Goal: Task Accomplishment & Management: Use online tool/utility

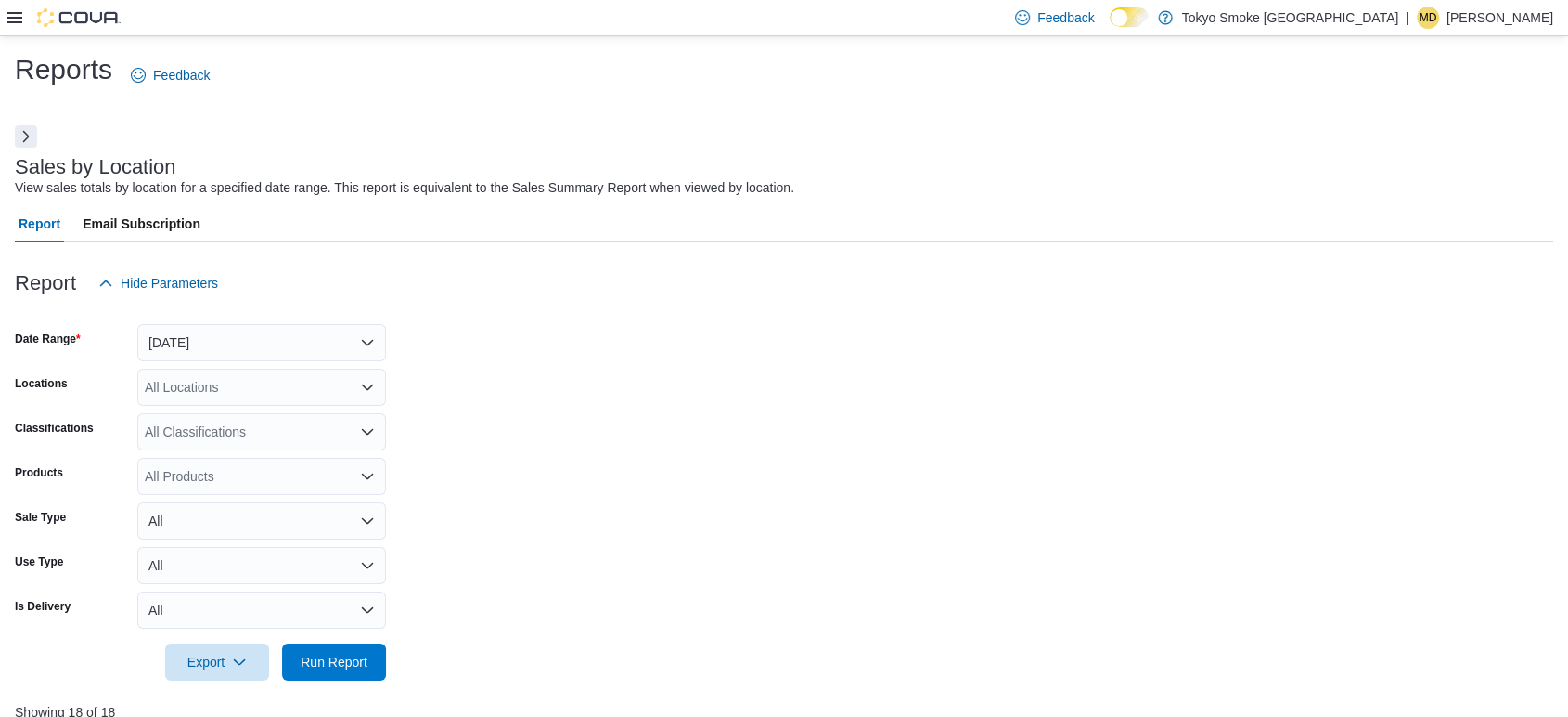
click at [26, 132] on button "Next" at bounding box center [25, 136] width 22 height 22
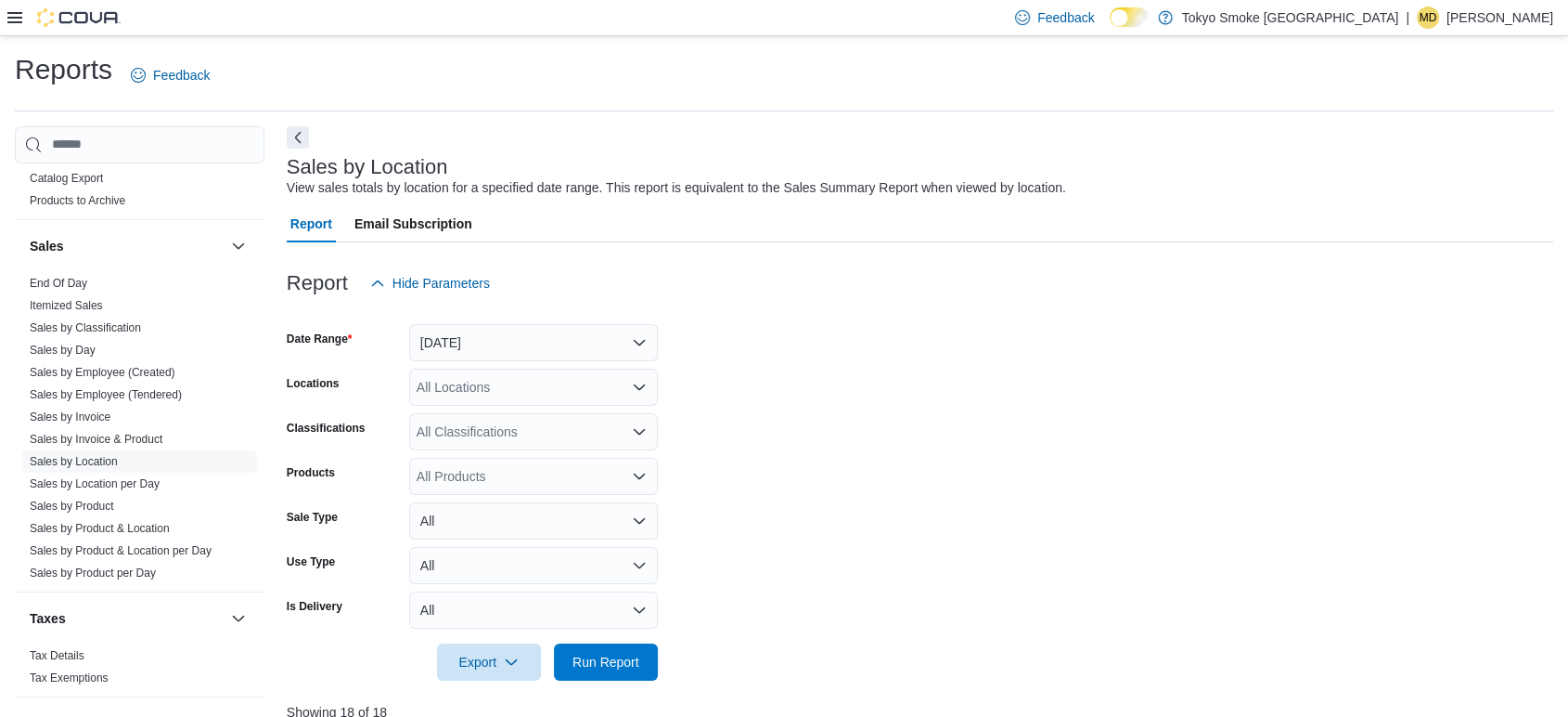
scroll to position [1250, 0]
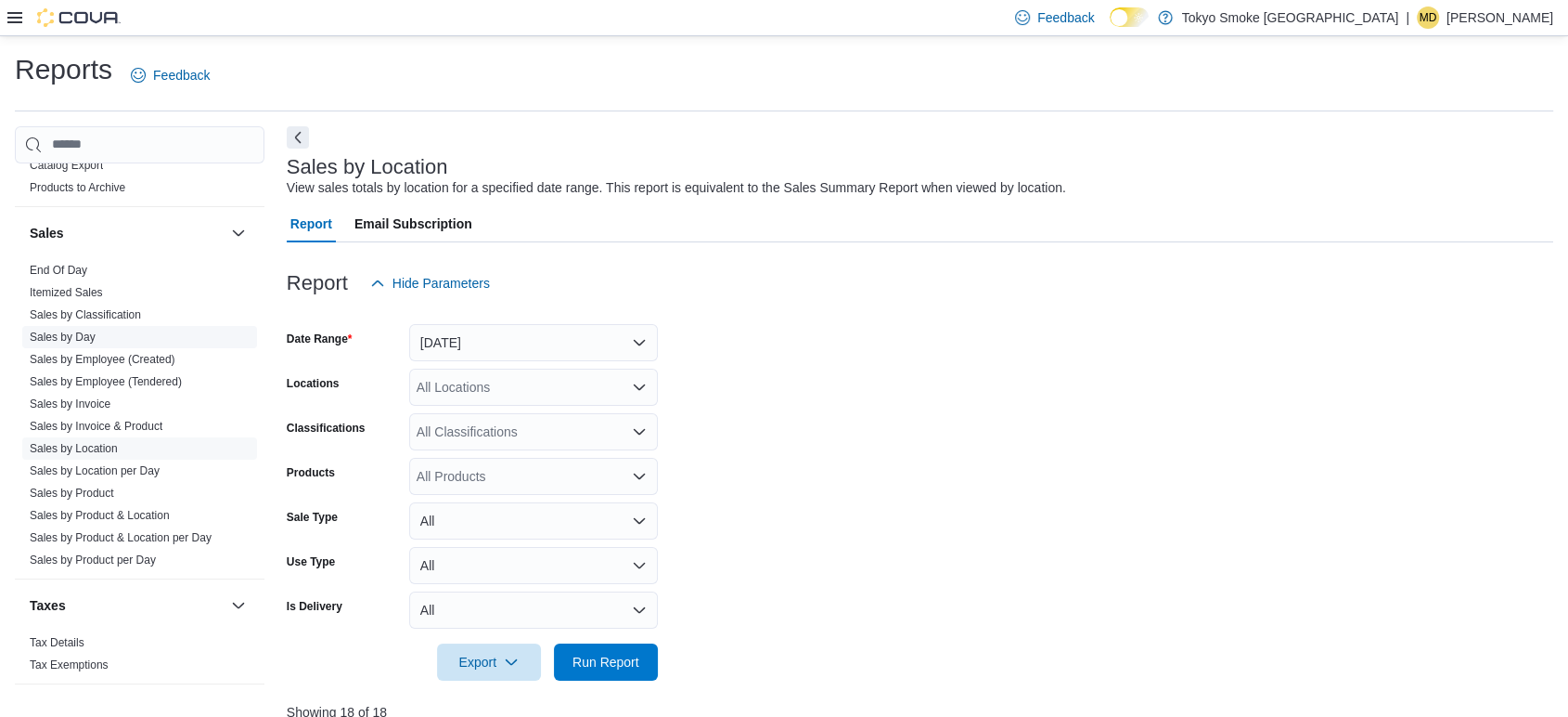
click at [88, 337] on link "Sales by Day" at bounding box center [62, 336] width 65 height 13
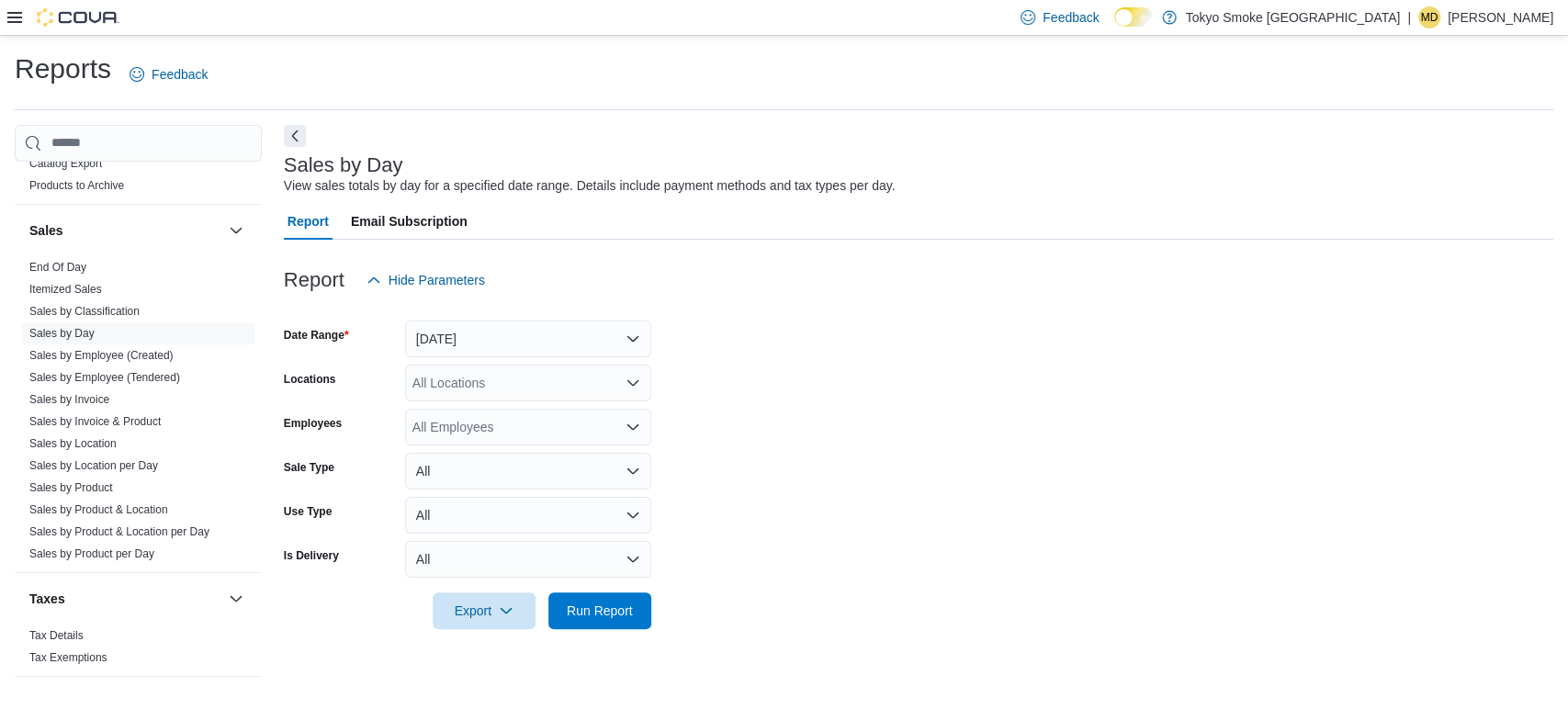
click at [485, 357] on form "Date Range Yesterday Locations All Locations Employees All Employees Sale Type …" at bounding box center [918, 463] width 1269 height 331
click at [490, 340] on button "[DATE]" at bounding box center [528, 339] width 246 height 37
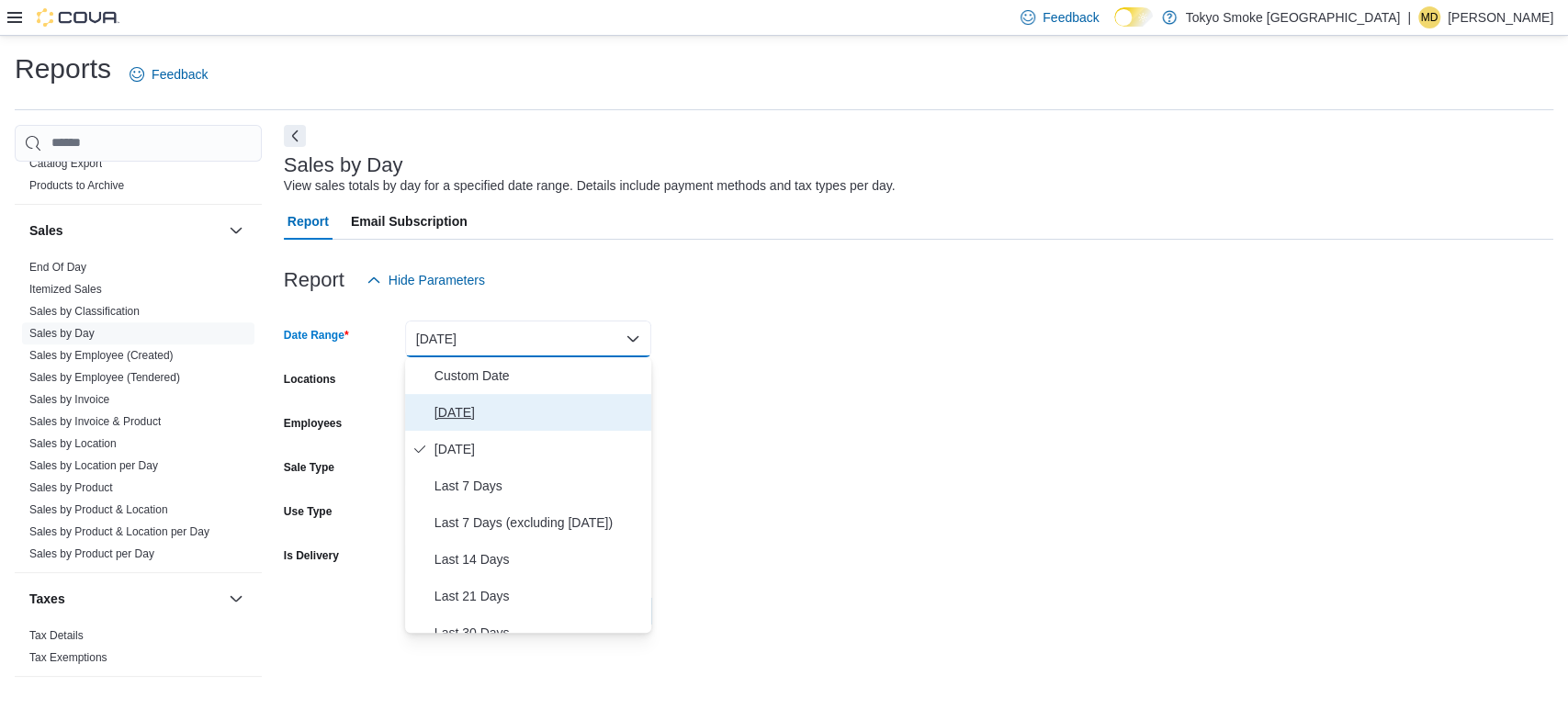
click at [467, 407] on span "[DATE]" at bounding box center [539, 412] width 209 height 22
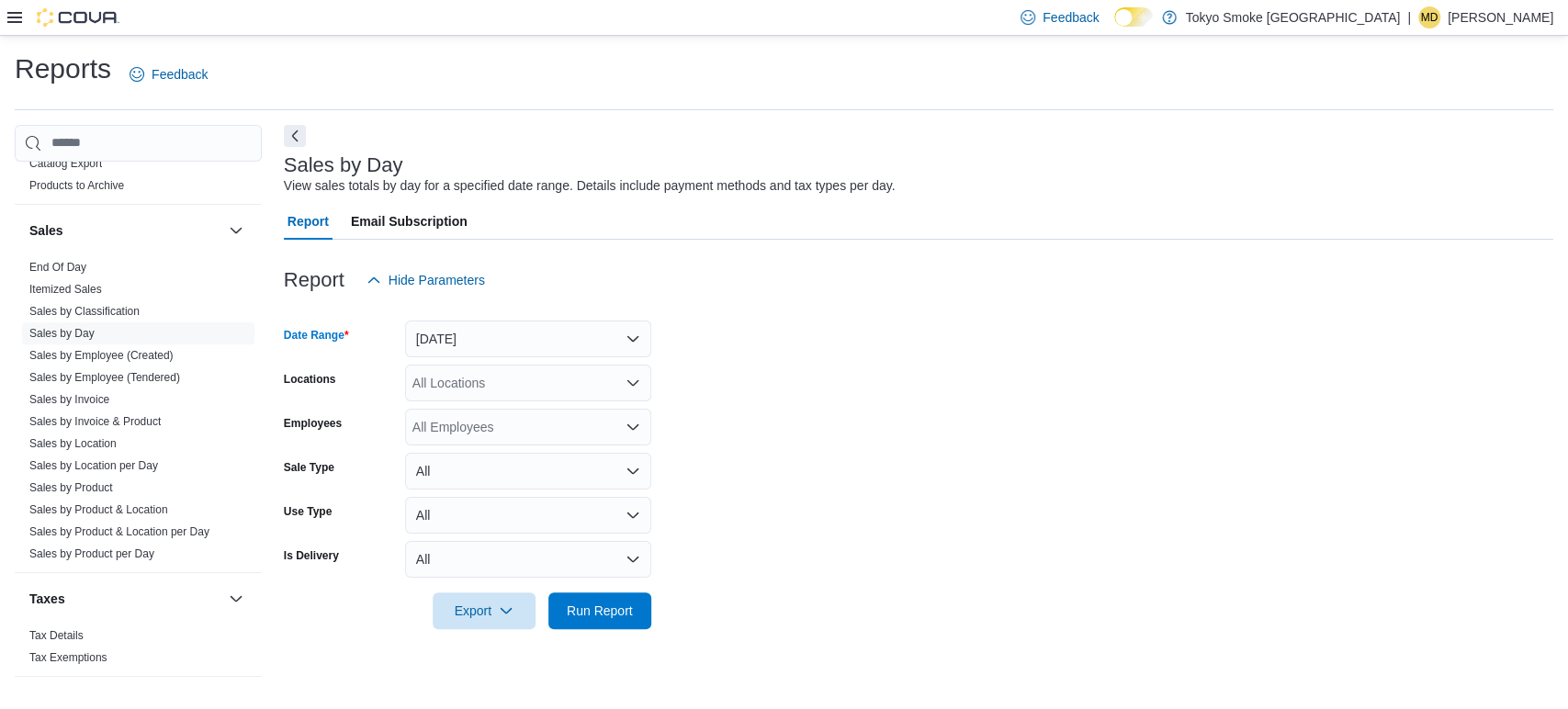
click at [469, 378] on div "All Locations" at bounding box center [528, 383] width 246 height 37
type input "***"
click at [468, 413] on span "London Byron Village" at bounding box center [564, 413] width 240 height 18
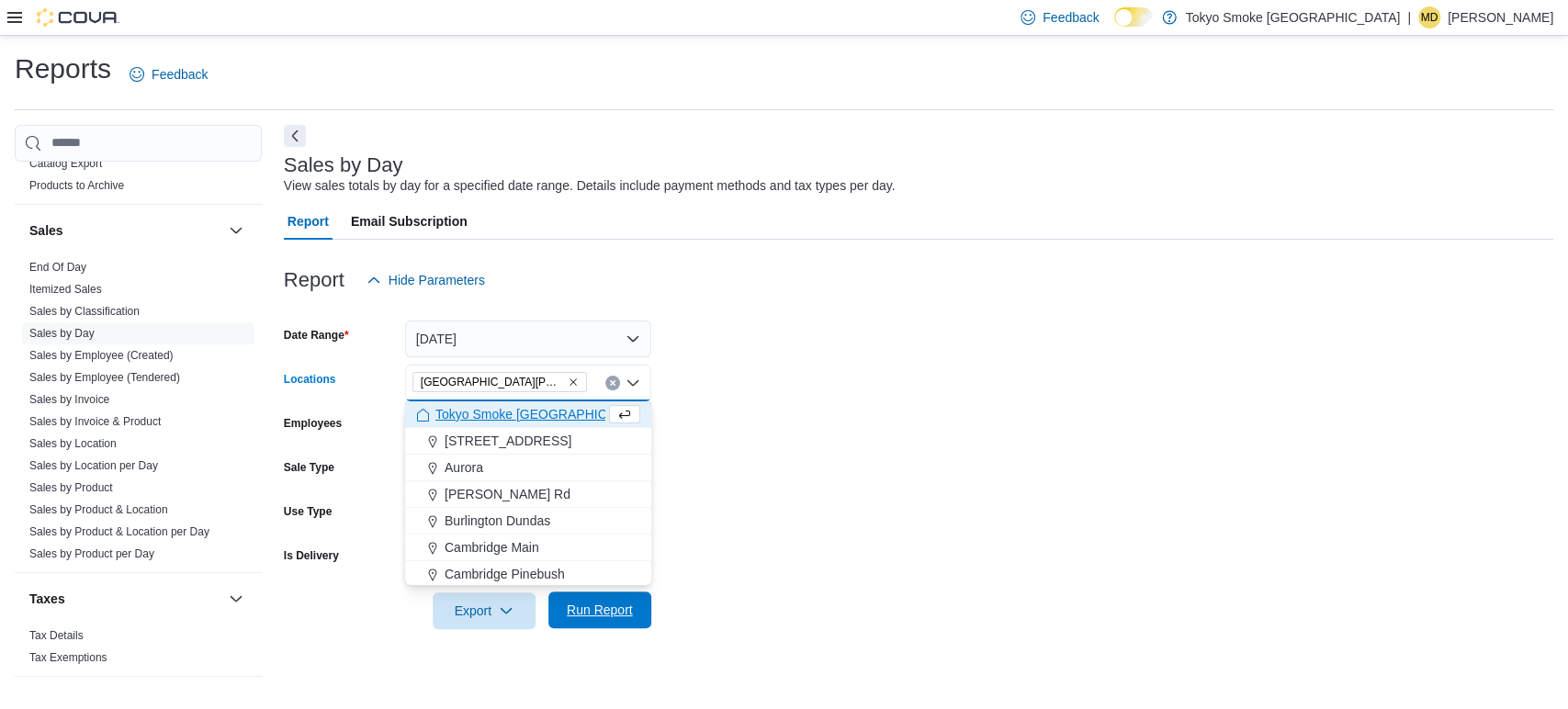
click at [597, 602] on span "Run Report" at bounding box center [599, 609] width 66 height 18
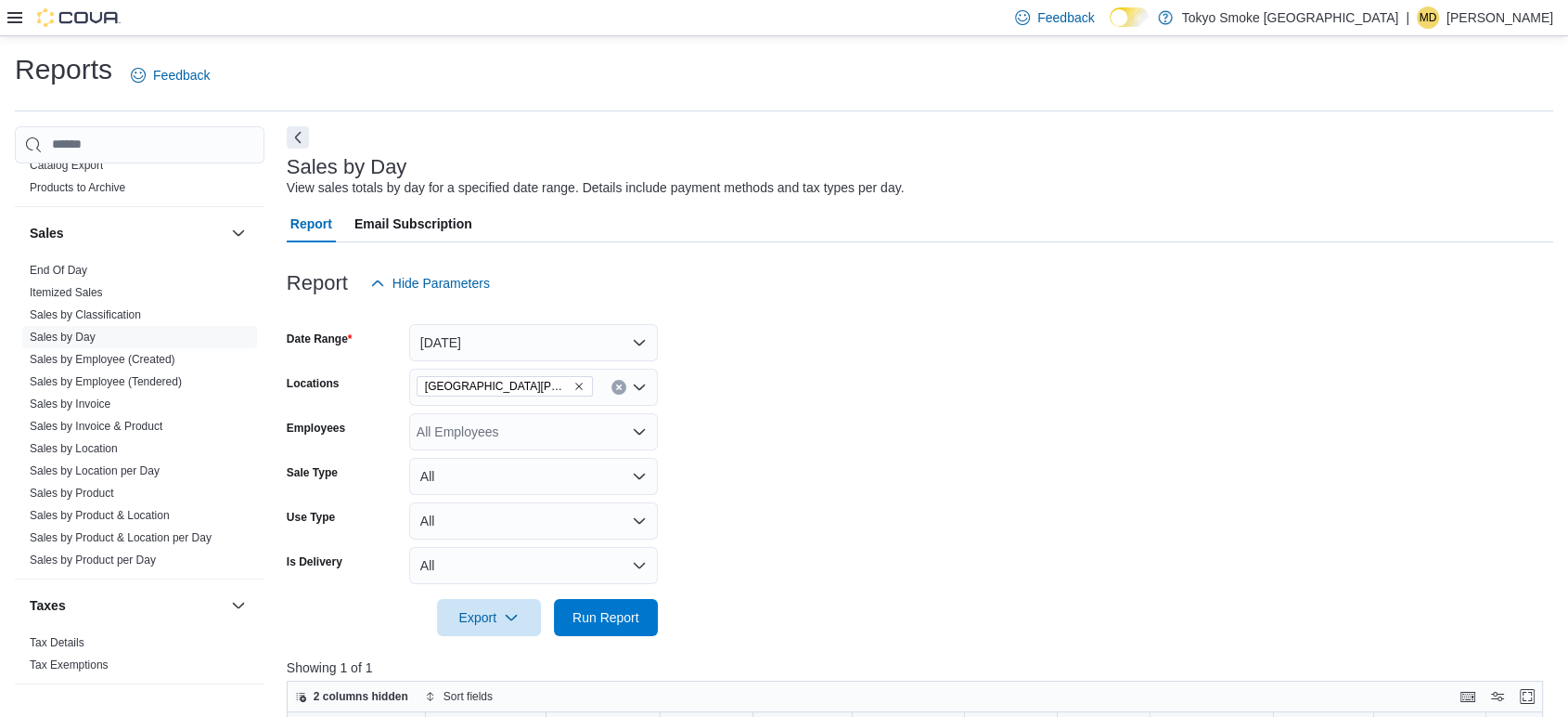
click at [818, 447] on form "Date Range Today Locations London Byron Village Employees All Employees Sale Ty…" at bounding box center [919, 469] width 1266 height 335
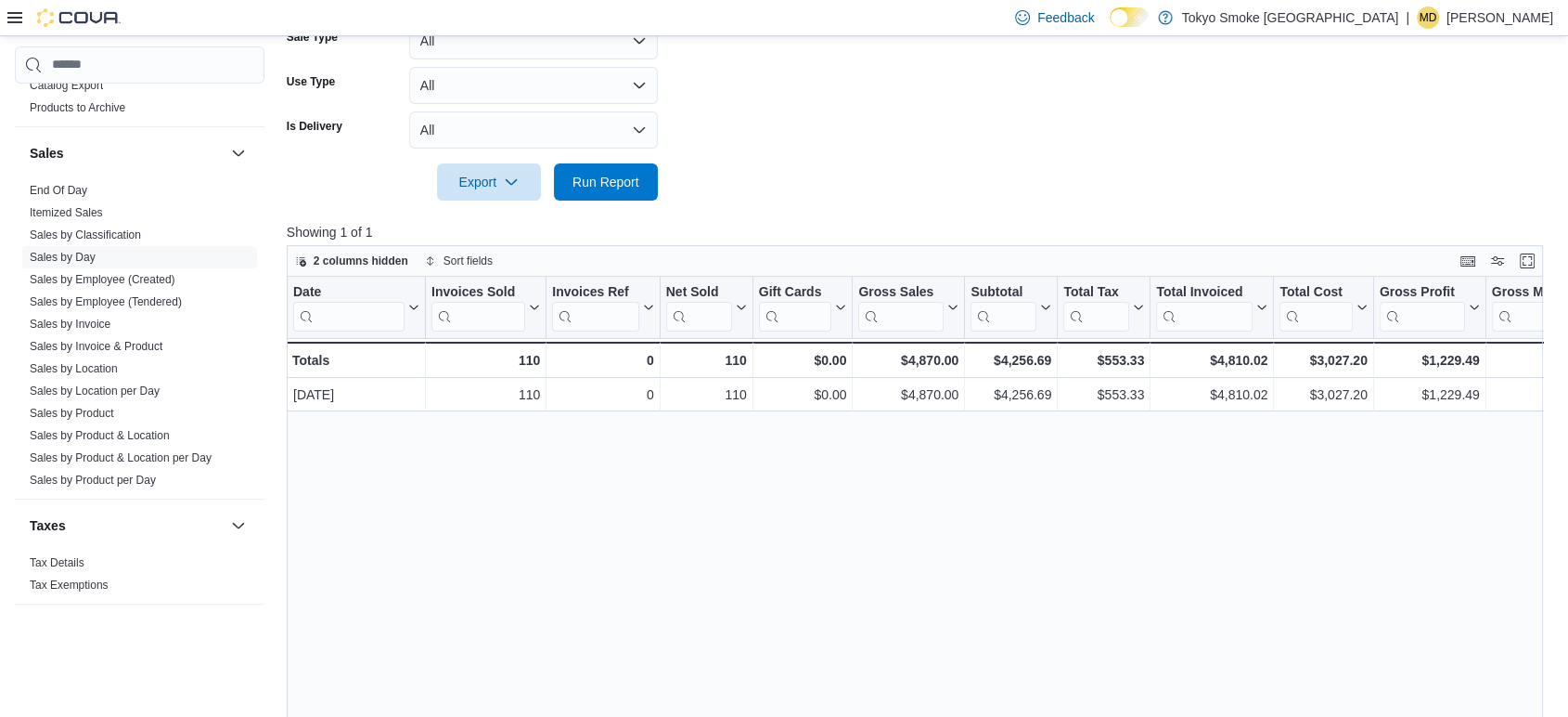
scroll to position [515, 0]
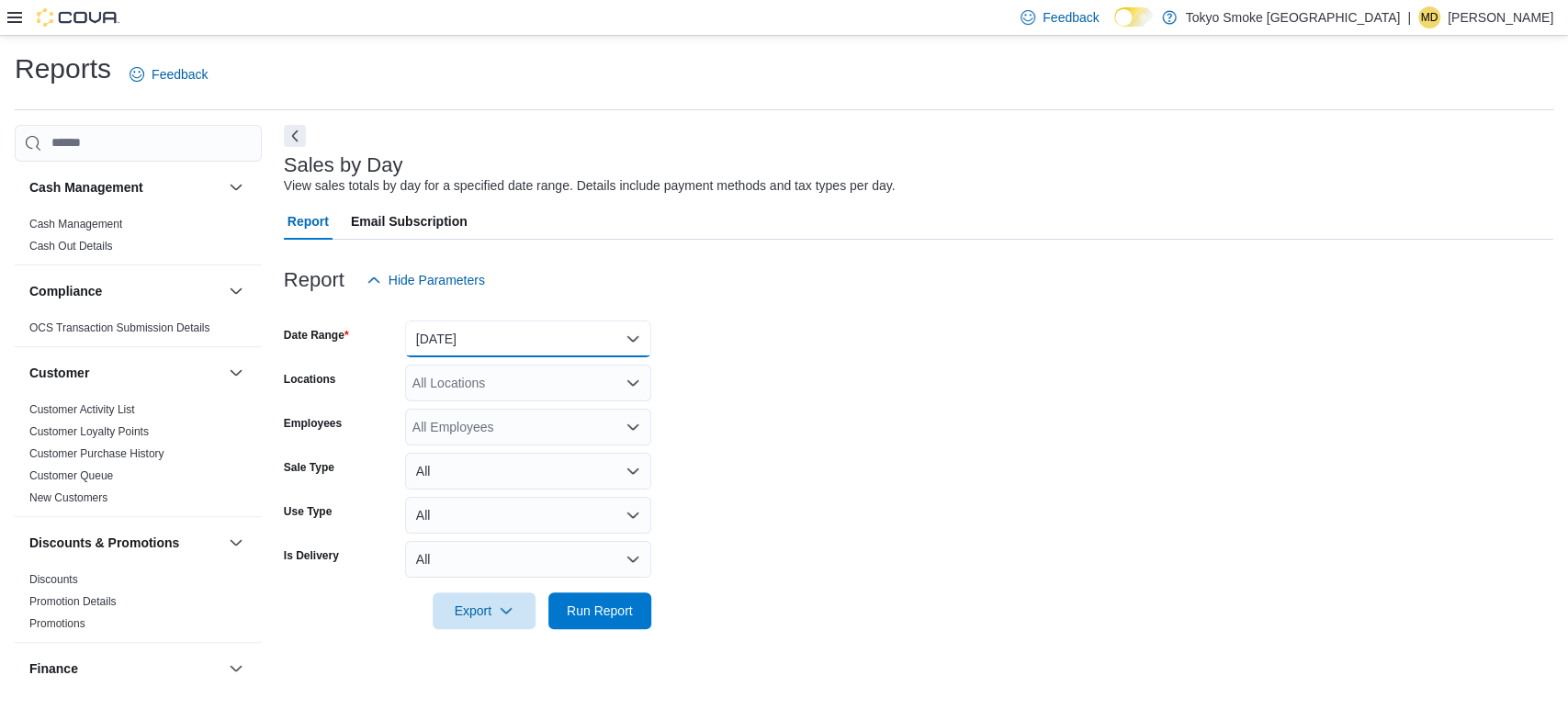
click at [476, 338] on button "[DATE]" at bounding box center [528, 339] width 246 height 37
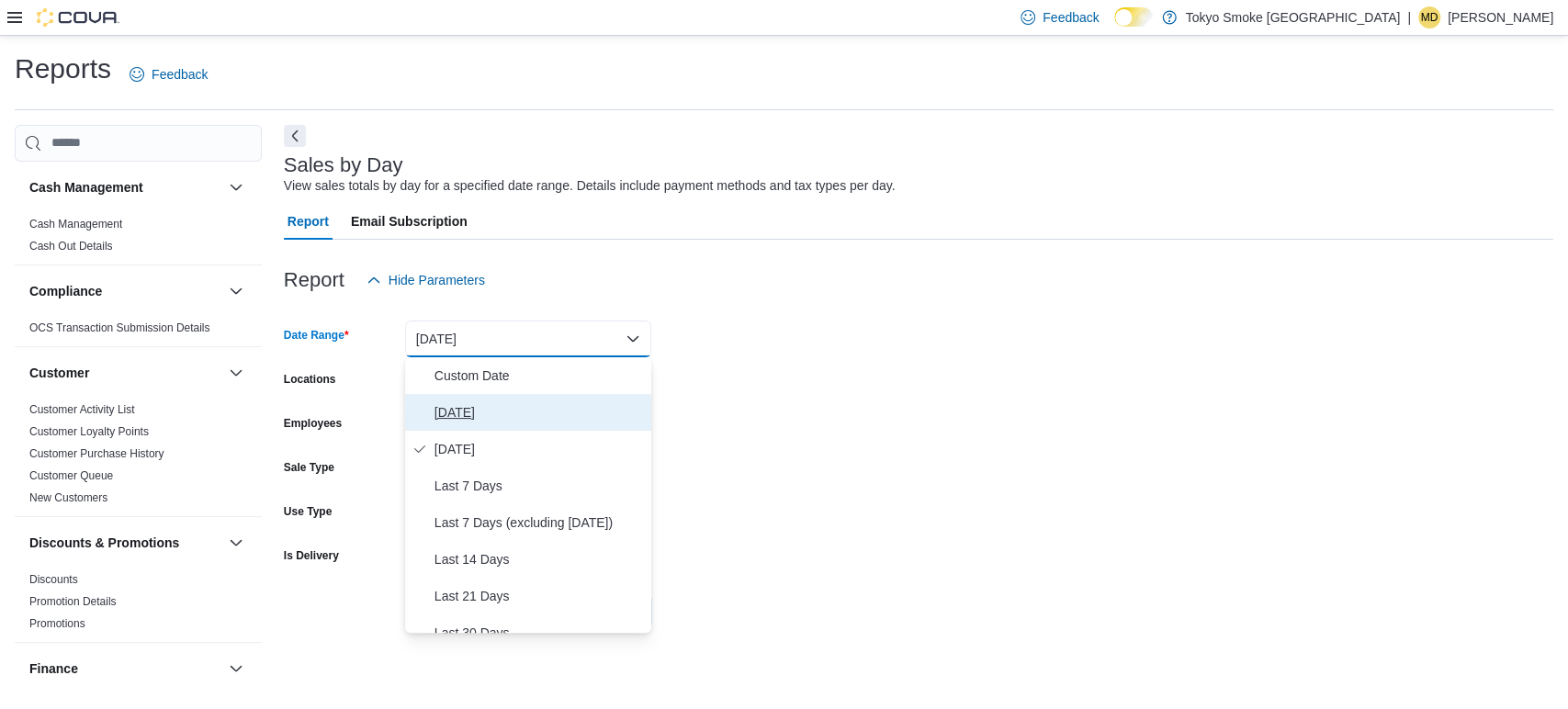
click at [486, 401] on span "[DATE]" at bounding box center [539, 412] width 209 height 22
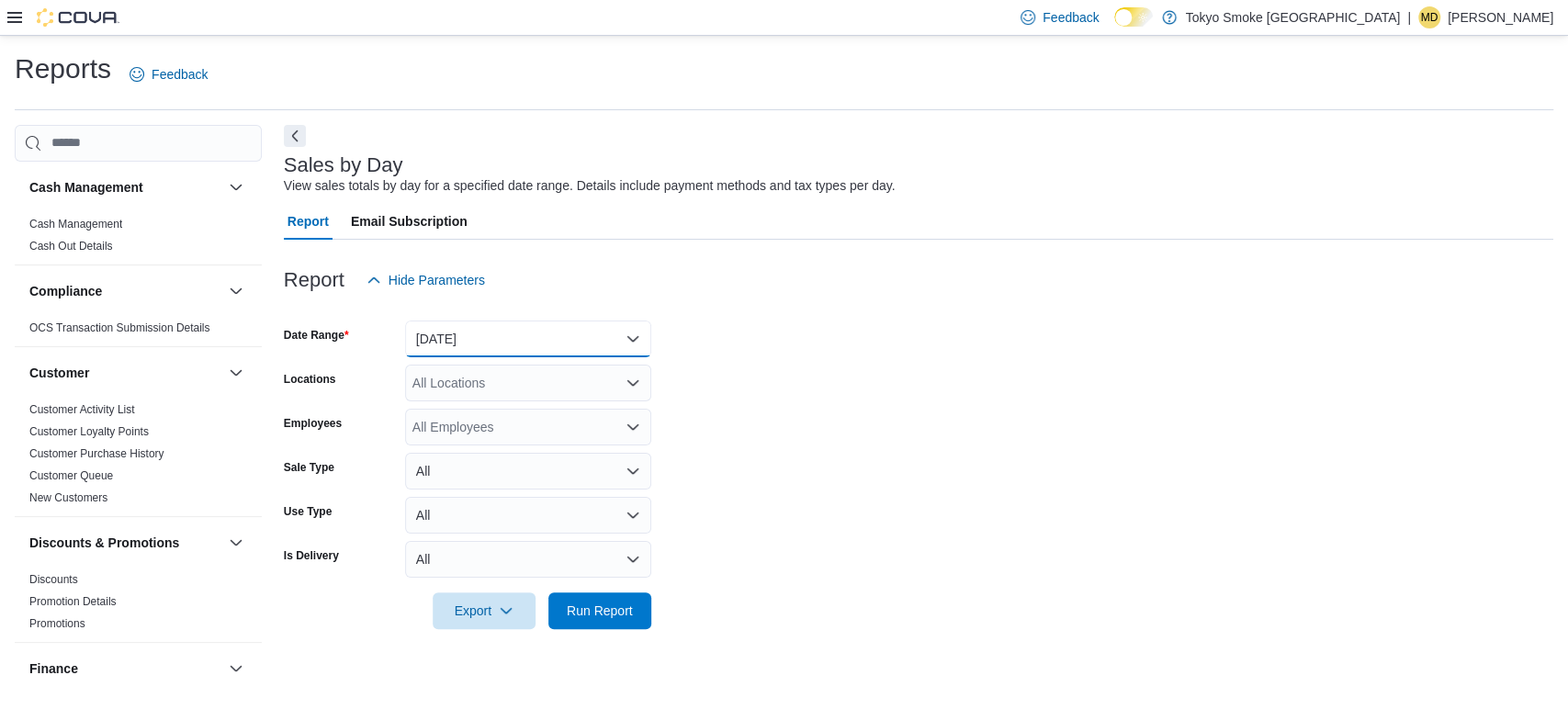
click at [529, 349] on button "[DATE]" at bounding box center [528, 339] width 246 height 37
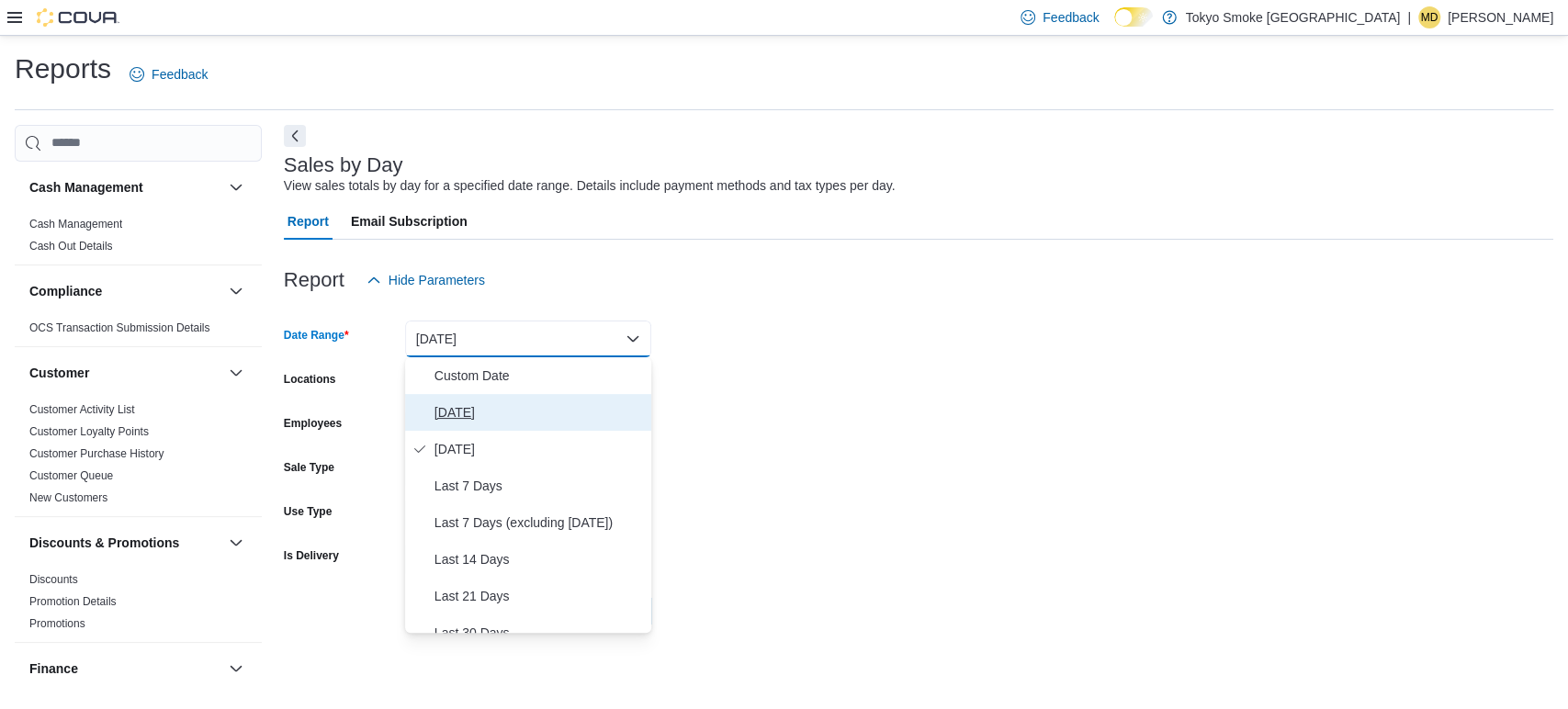
click at [484, 425] on button "[DATE]" at bounding box center [528, 412] width 246 height 37
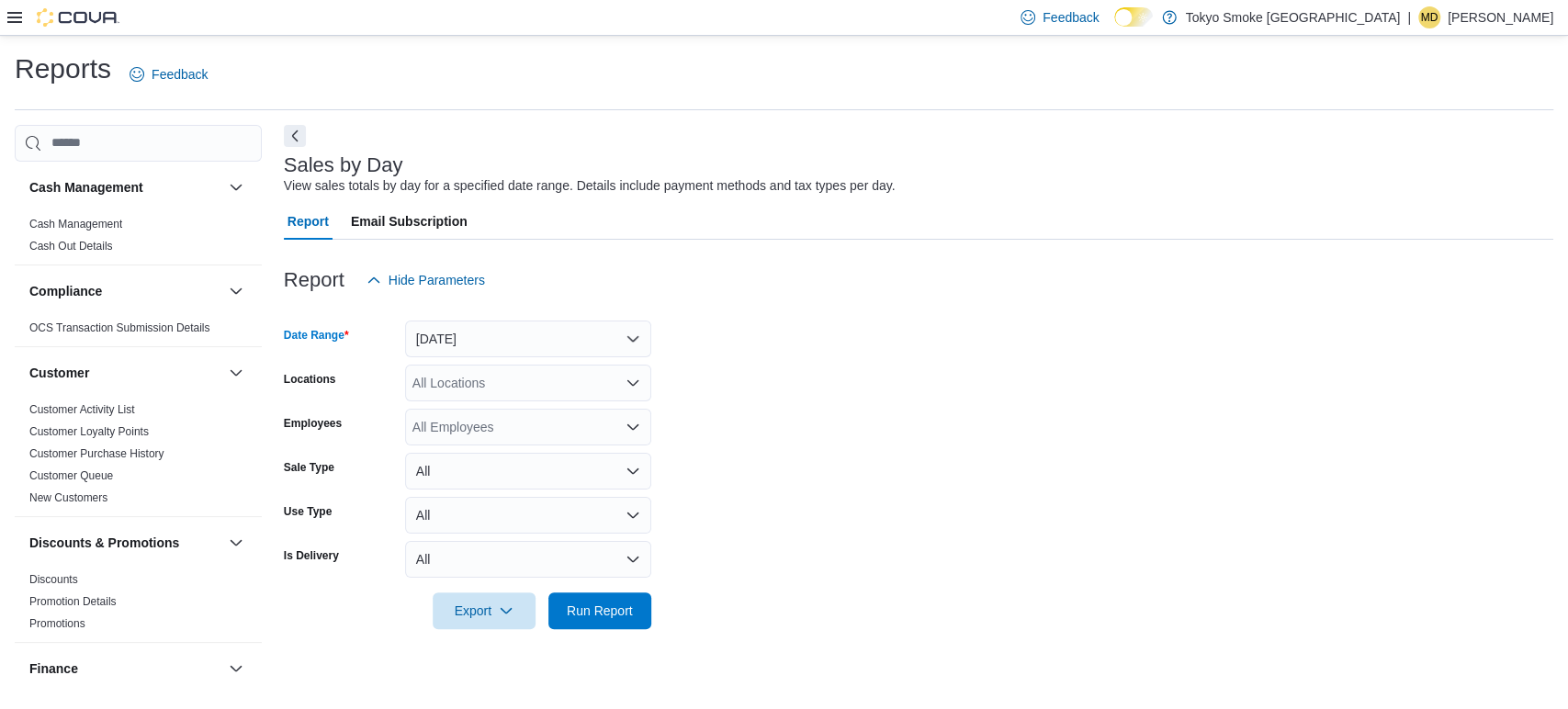
click at [477, 376] on div "All Locations" at bounding box center [528, 383] width 246 height 37
type input "***"
click at [493, 415] on span "[GEOGRAPHIC_DATA][PERSON_NAME]" at bounding box center [564, 413] width 240 height 18
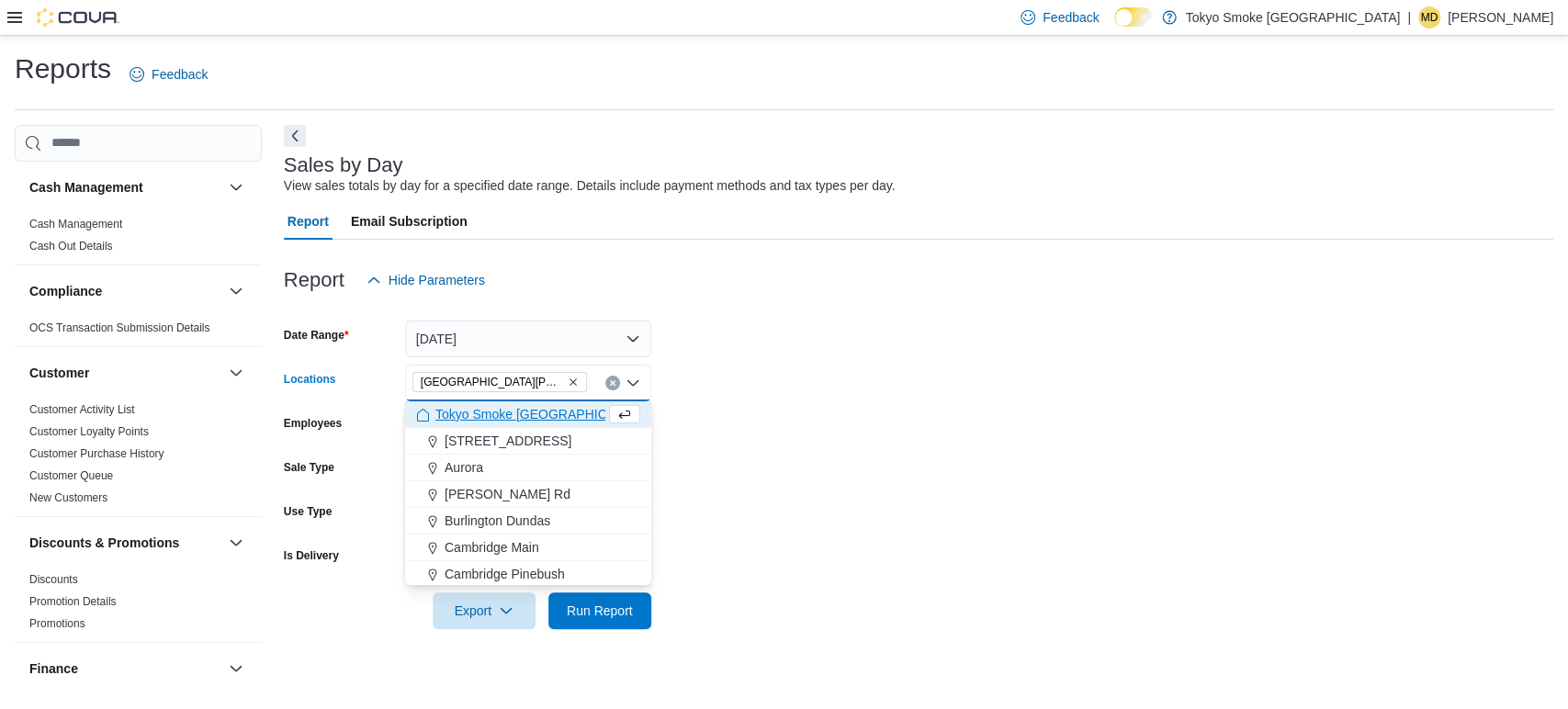
click at [835, 413] on form "Date Range Today Locations London Byron Village Combo box. Selected. London Byr…" at bounding box center [918, 463] width 1269 height 331
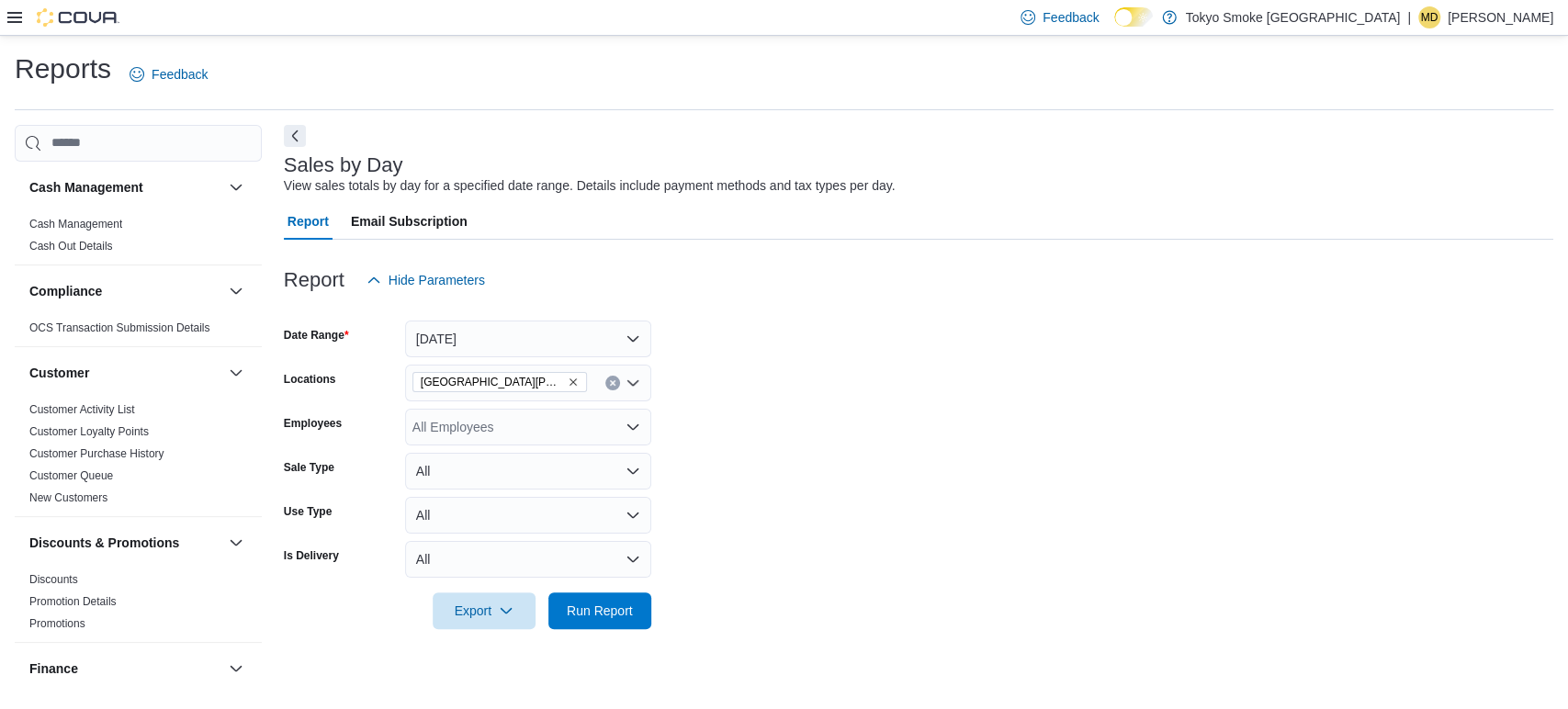
click at [595, 636] on div at bounding box center [918, 639] width 1269 height 22
click at [601, 619] on span "Run Report" at bounding box center [599, 609] width 80 height 37
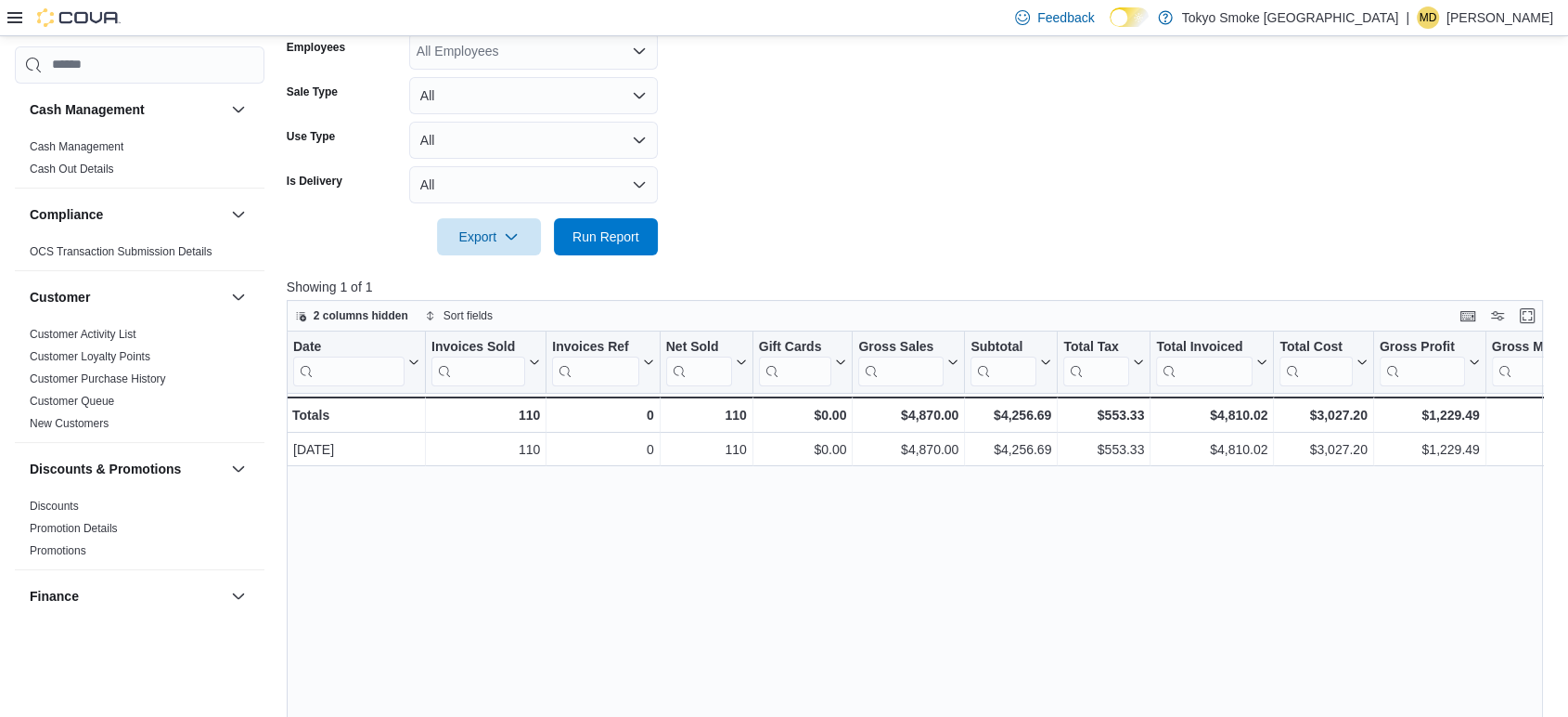
scroll to position [344, 0]
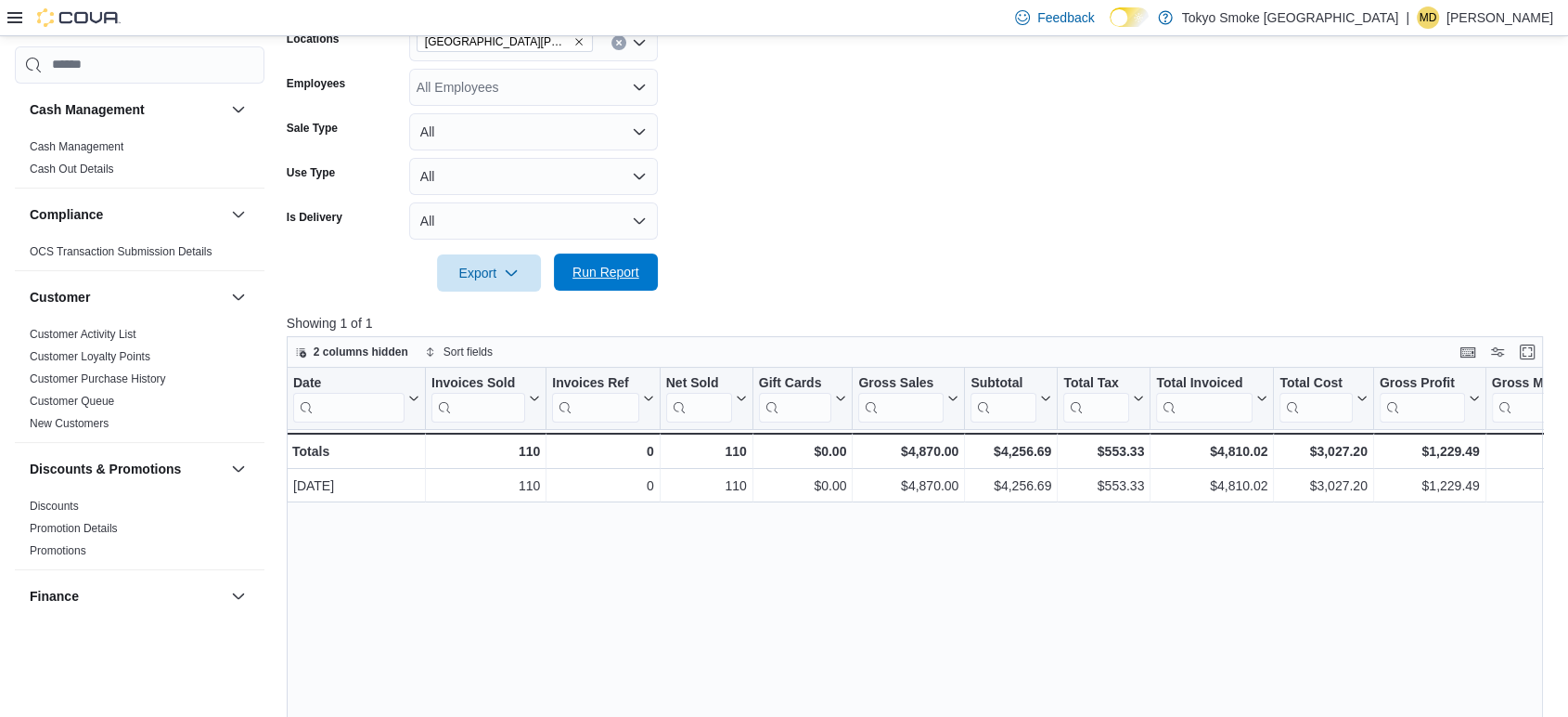
click at [597, 262] on span "Run Report" at bounding box center [605, 272] width 81 height 37
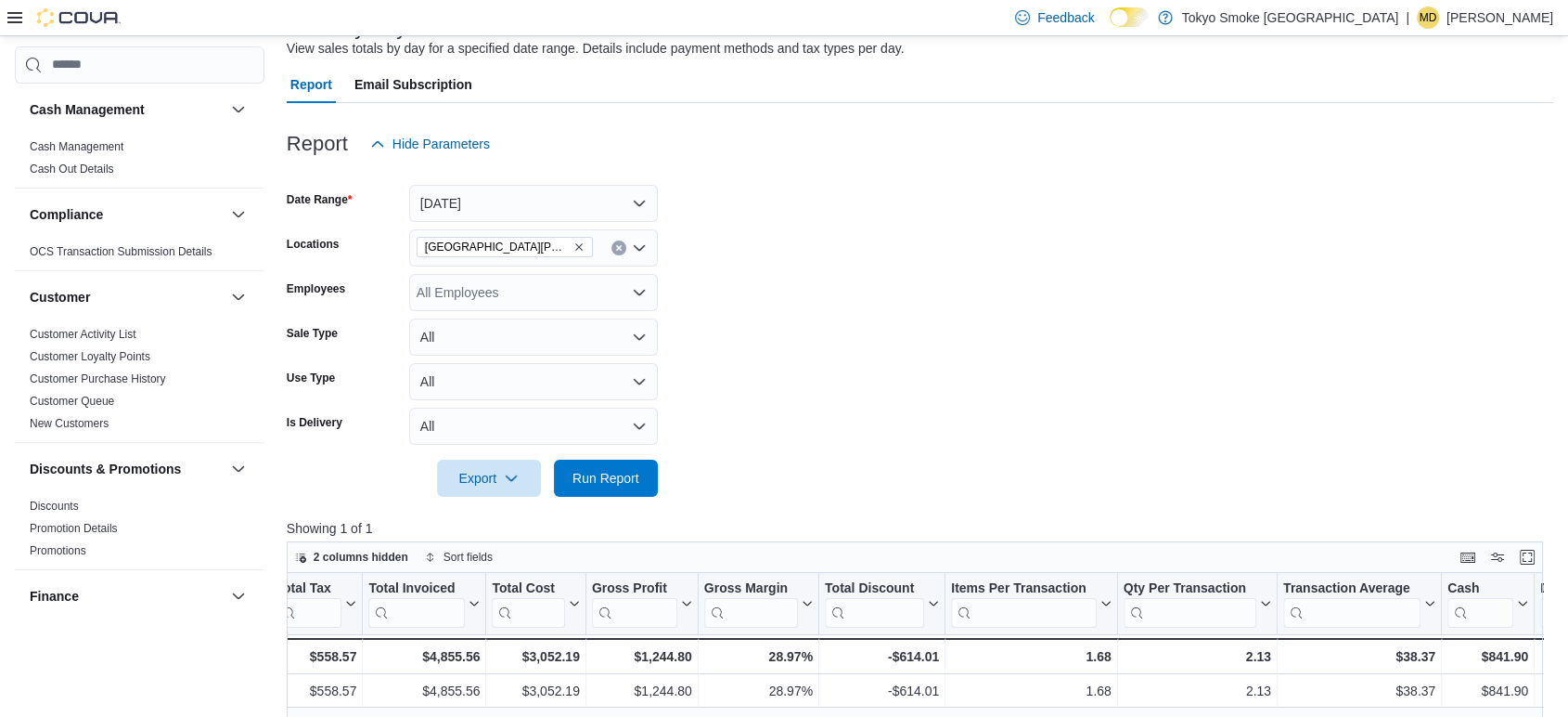
scroll to position [103, 0]
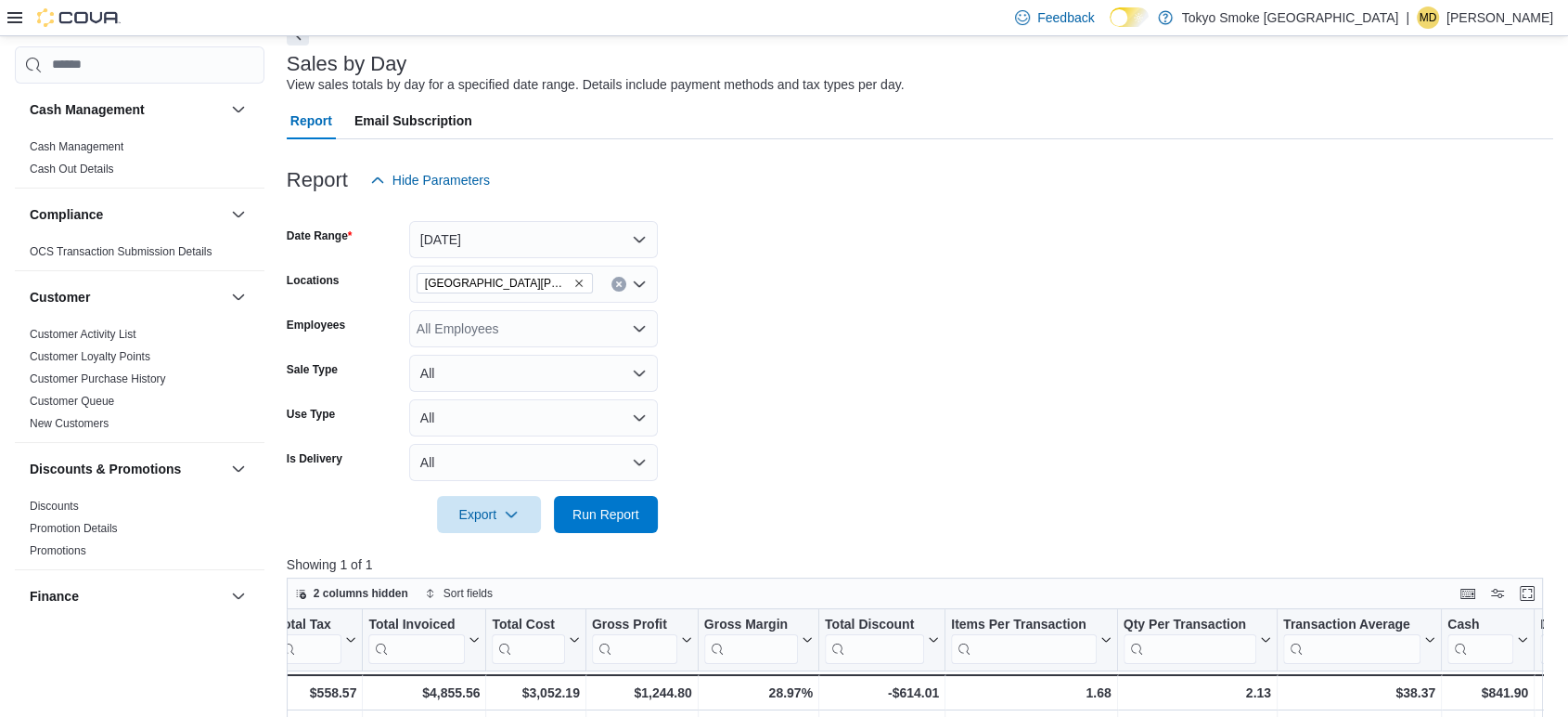
click at [616, 75] on div "View sales totals by day for a specified date range. Details include payment me…" at bounding box center [595, 85] width 618 height 20
click at [599, 515] on span "Run Report" at bounding box center [605, 513] width 66 height 19
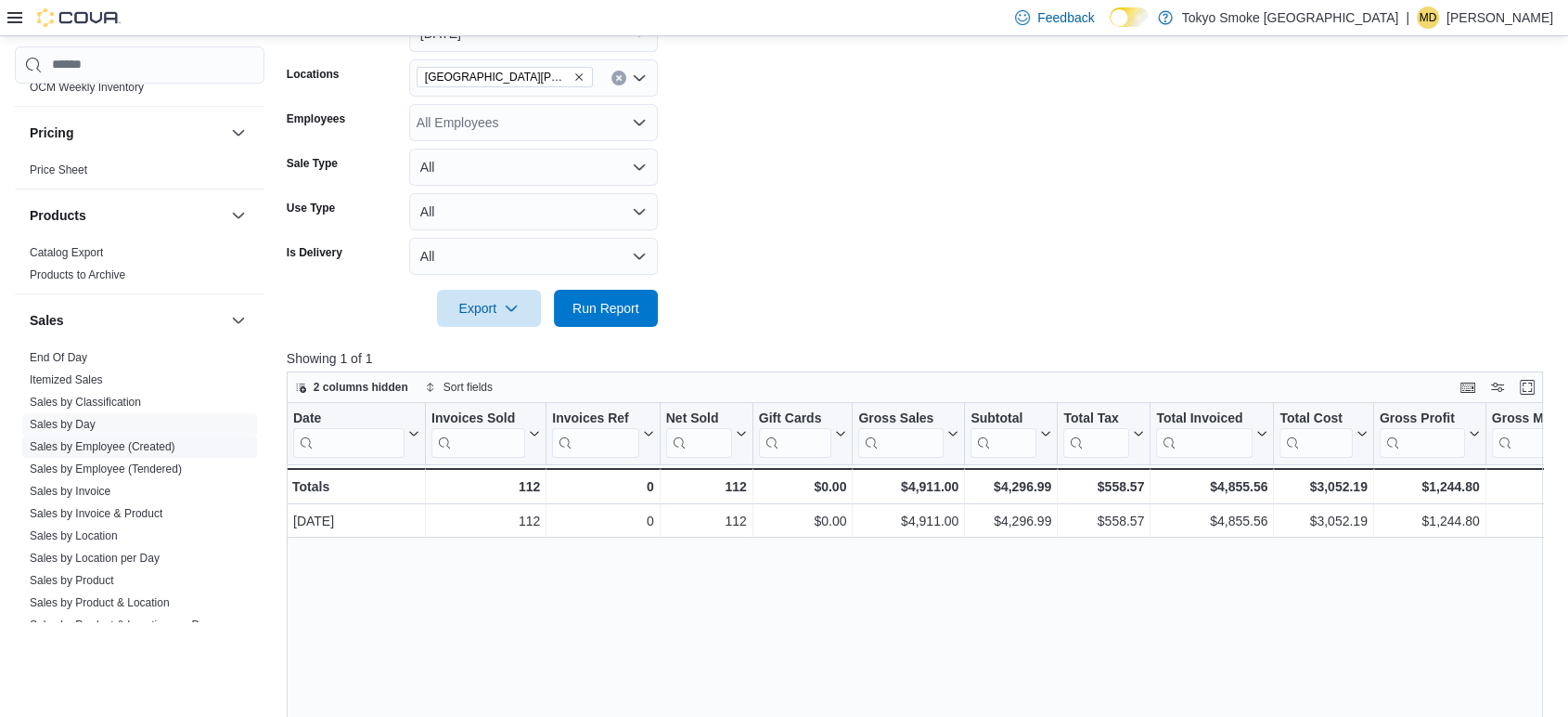
scroll to position [1086, 0]
click at [109, 349] on span "End Of Day" at bounding box center [140, 354] width 235 height 22
click at [66, 354] on link "End Of Day" at bounding box center [58, 354] width 58 height 13
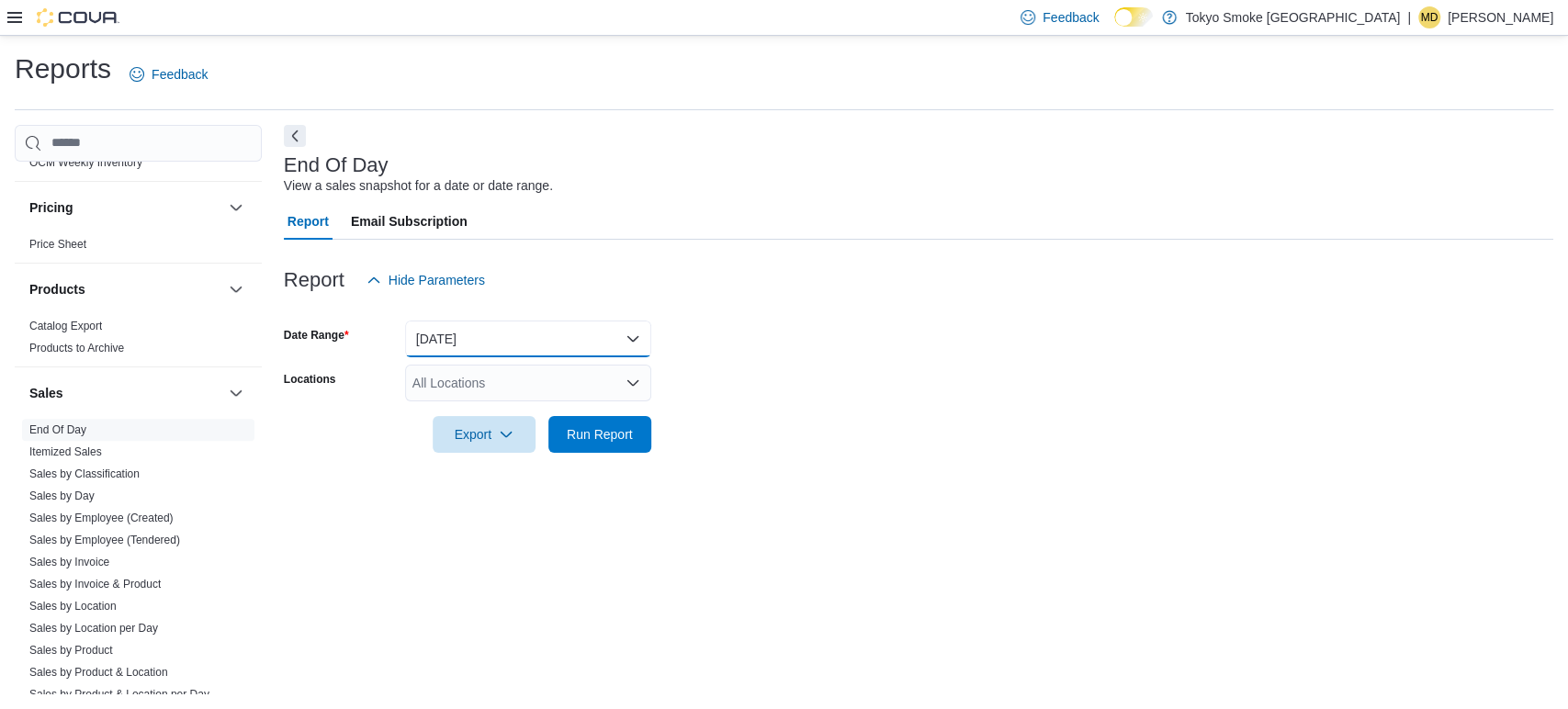
click at [523, 329] on button "[DATE]" at bounding box center [528, 339] width 246 height 37
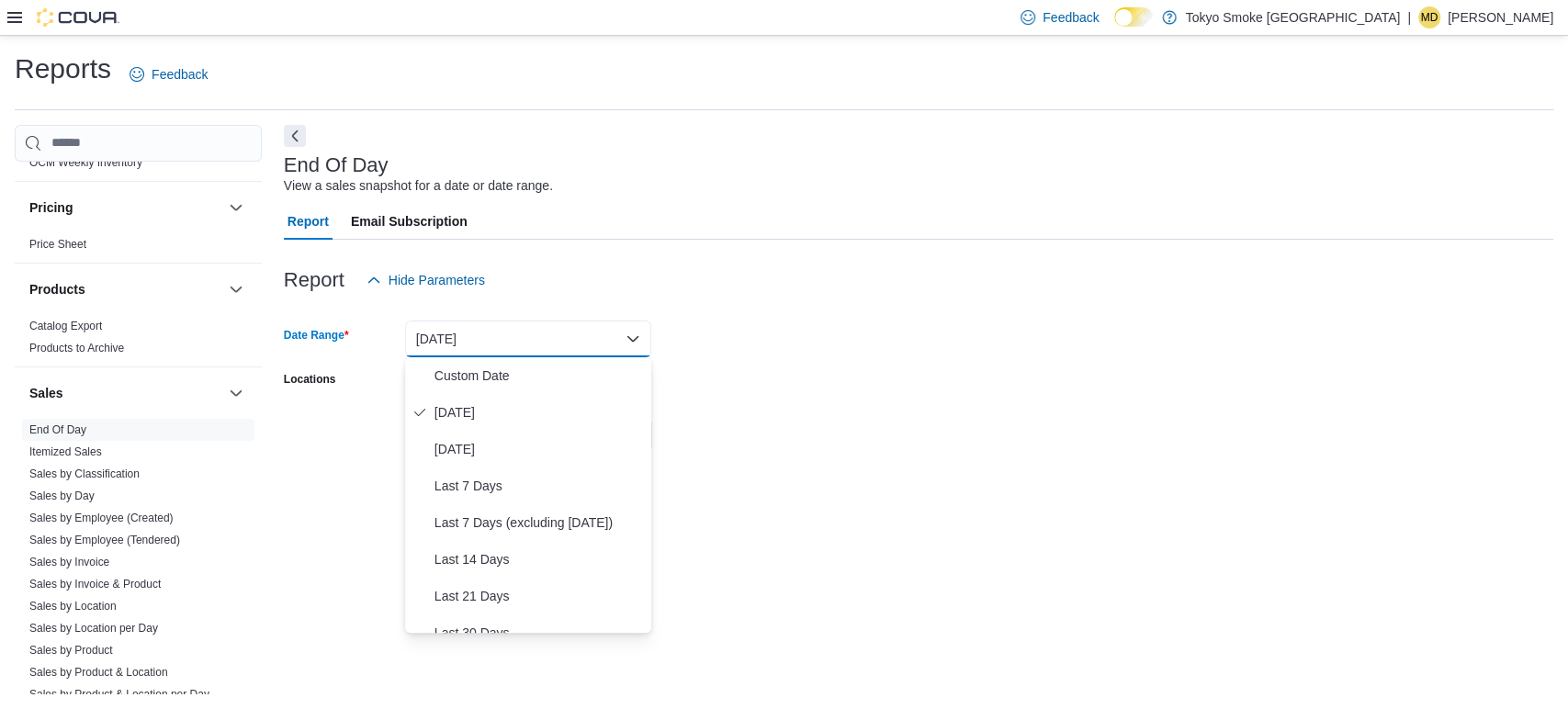
click at [531, 292] on div "Report Hide Parameters" at bounding box center [918, 280] width 1269 height 37
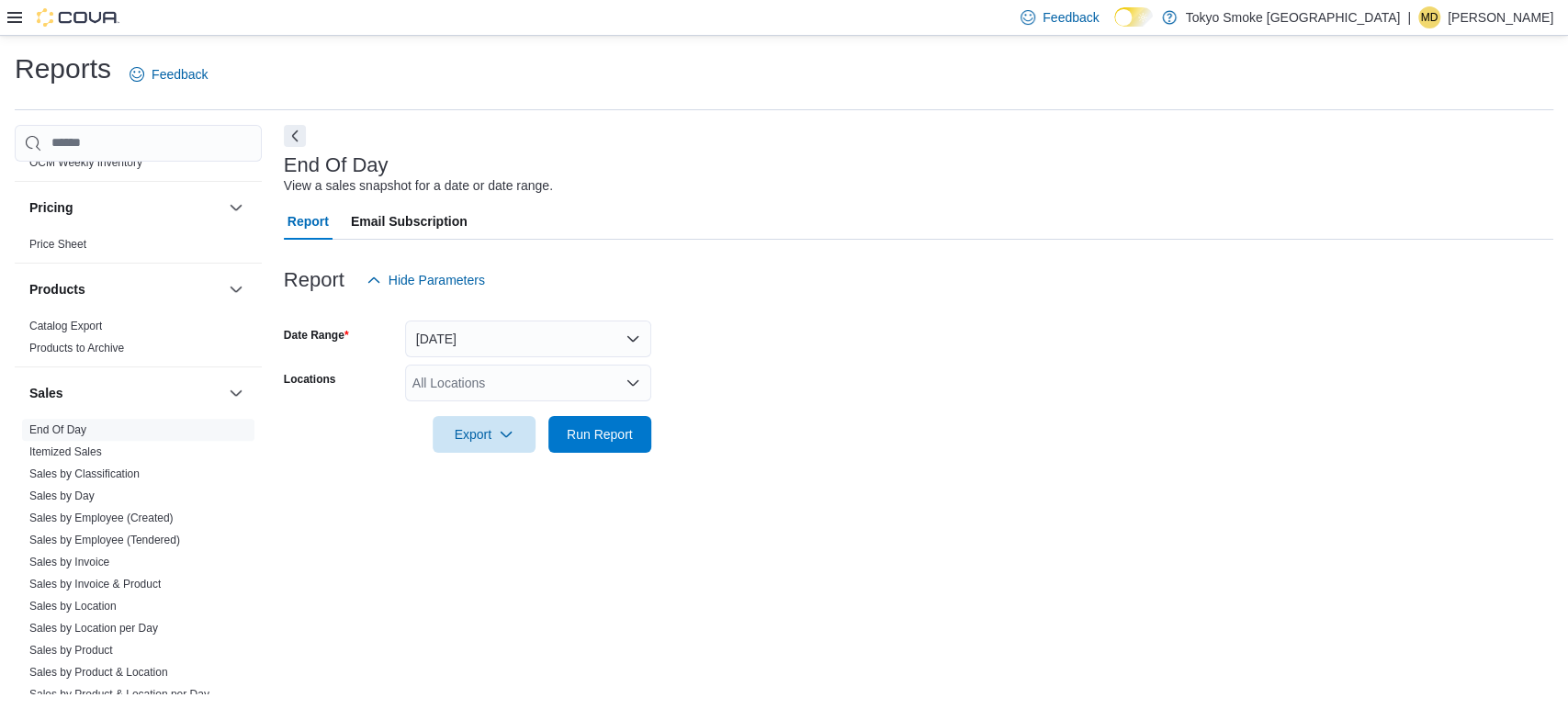
click at [477, 382] on div "All Locations" at bounding box center [528, 383] width 246 height 37
type input "***"
click at [505, 404] on span "London Byron Village" at bounding box center [564, 413] width 240 height 18
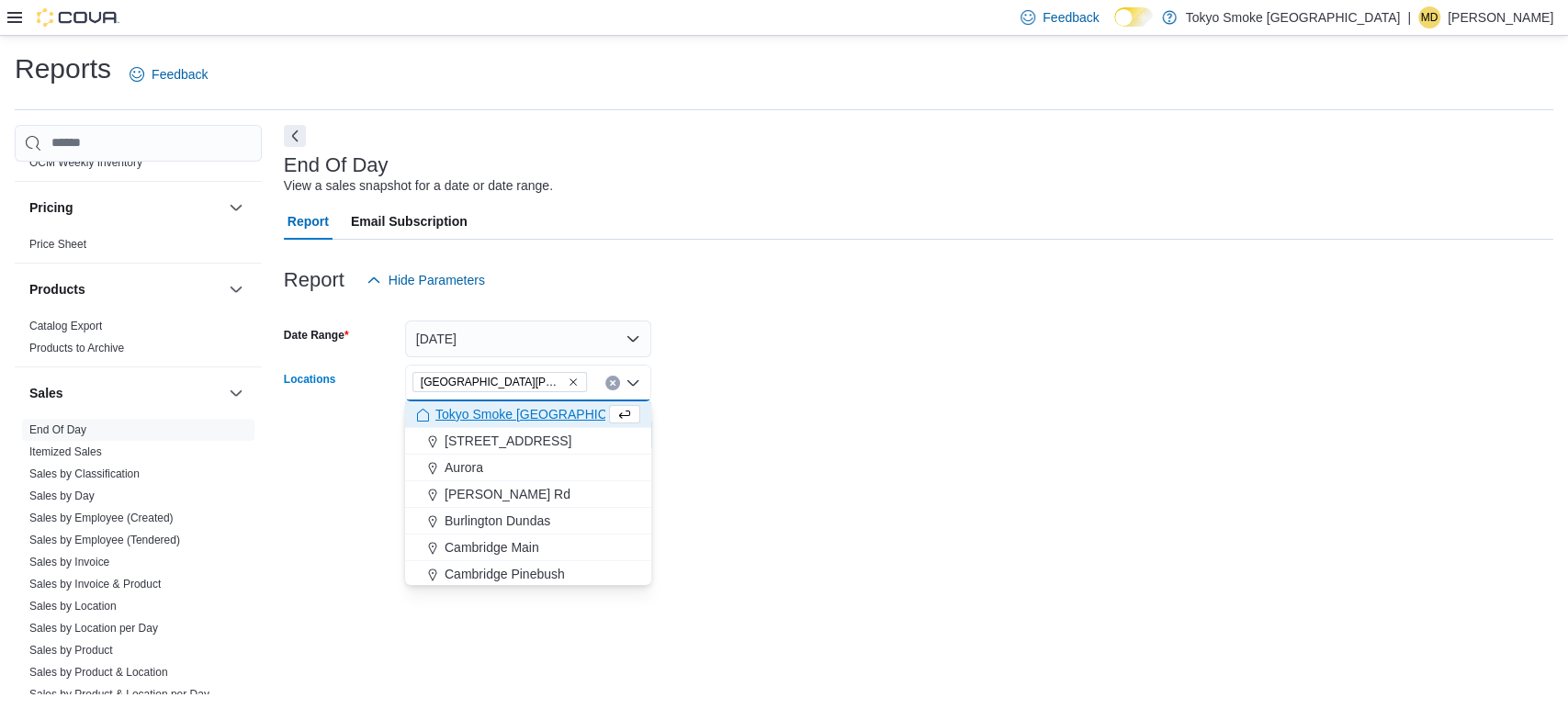
click at [904, 399] on form "Date Range Today Locations London Byron Village Combo box. Selected. London Byr…" at bounding box center [918, 374] width 1269 height 154
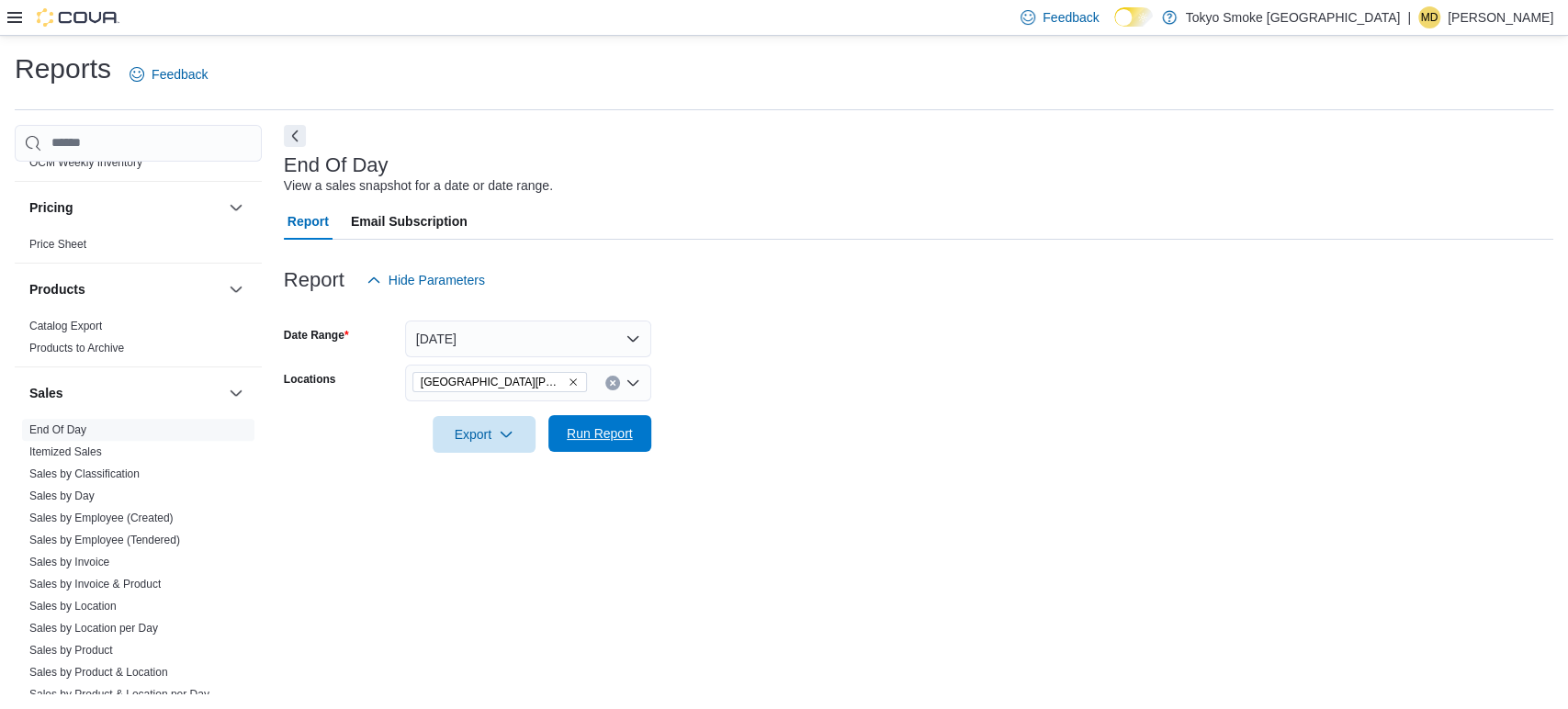
click at [616, 444] on span "Run Report" at bounding box center [599, 433] width 80 height 37
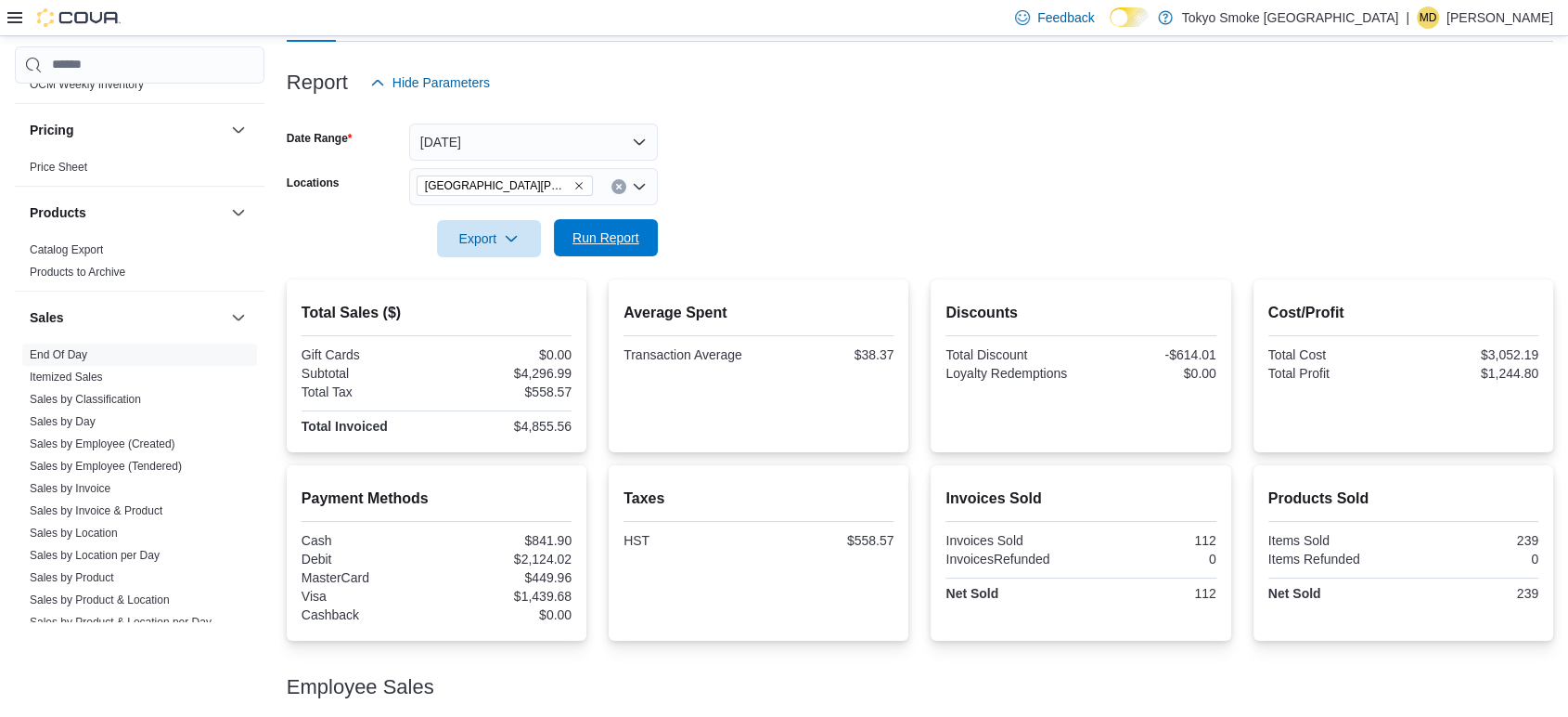
scroll to position [354, 0]
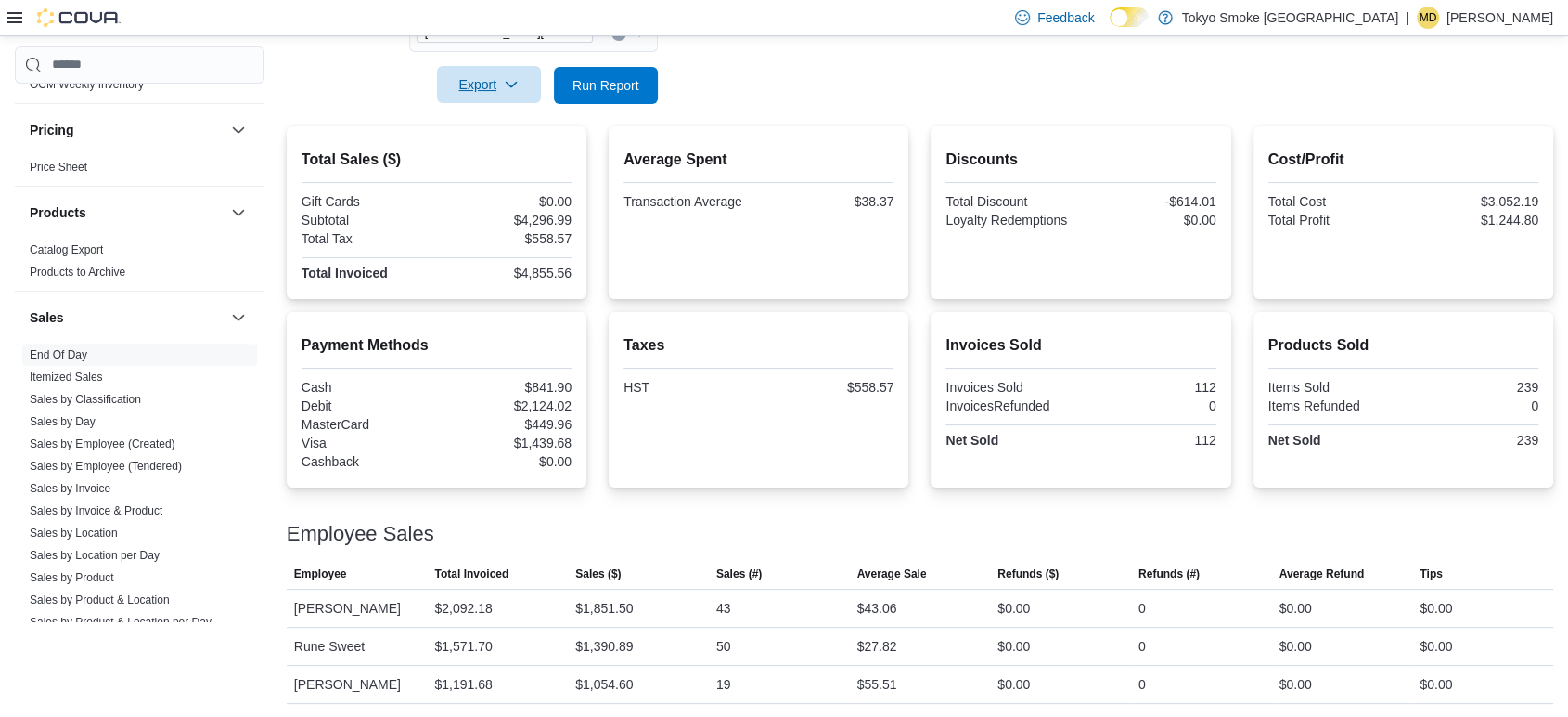
click at [489, 77] on span "Export" at bounding box center [488, 84] width 81 height 37
click at [515, 157] on span "Export to Pdf" at bounding box center [491, 159] width 83 height 15
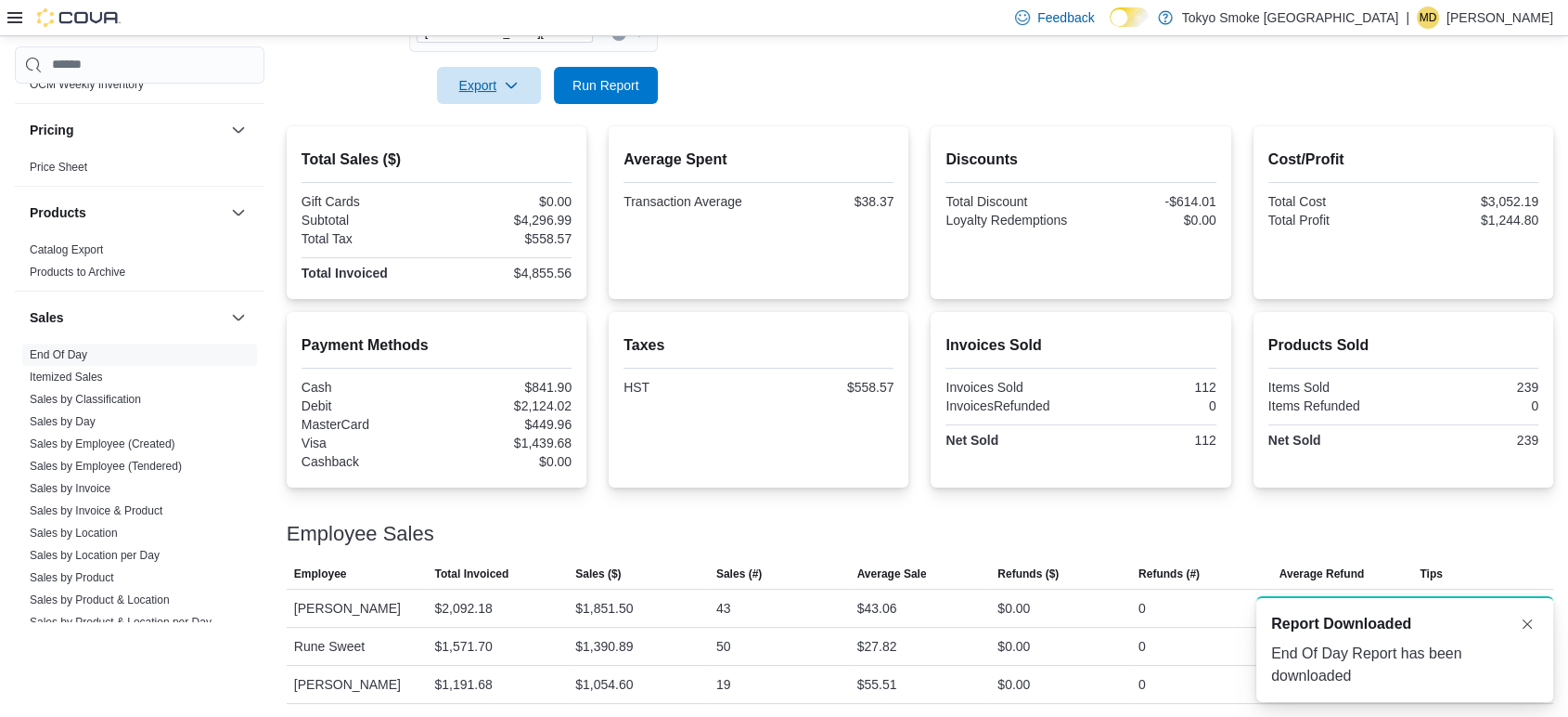
scroll to position [0, 0]
